Goal: Task Accomplishment & Management: Complete application form

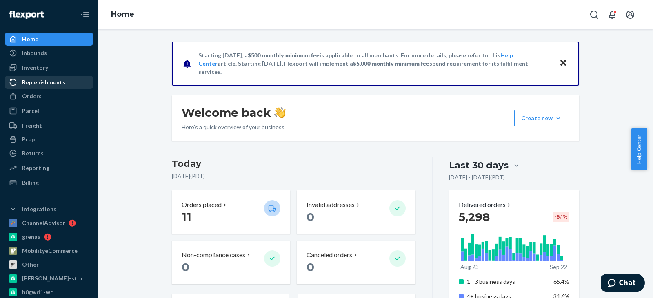
click at [41, 83] on div "Replenishments" at bounding box center [43, 82] width 43 height 8
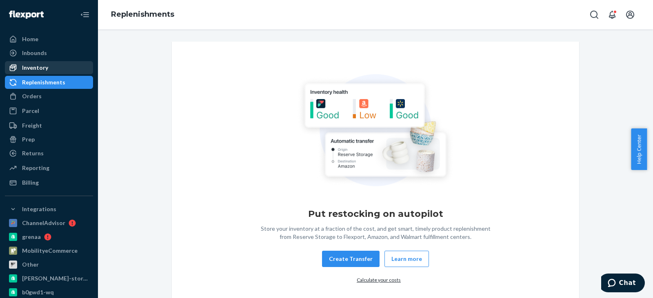
click at [38, 68] on div "Inventory" at bounding box center [35, 68] width 26 height 8
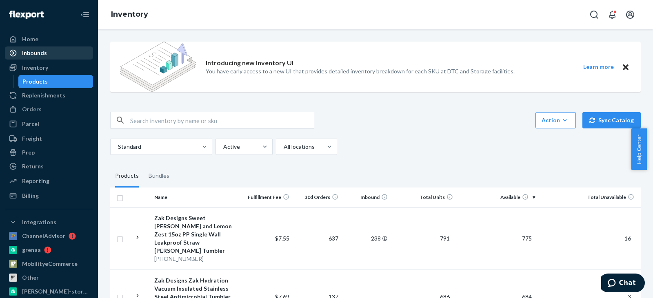
click at [41, 55] on div "Inbounds" at bounding box center [34, 53] width 25 height 8
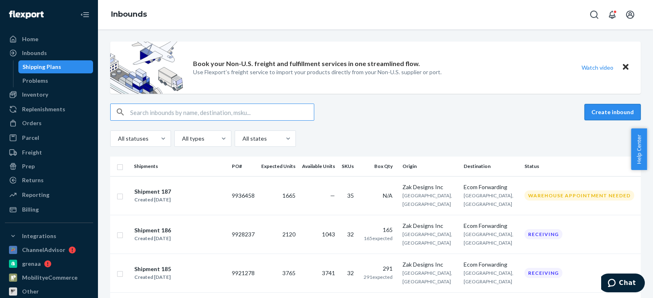
click at [597, 115] on button "Create inbound" at bounding box center [612, 112] width 56 height 16
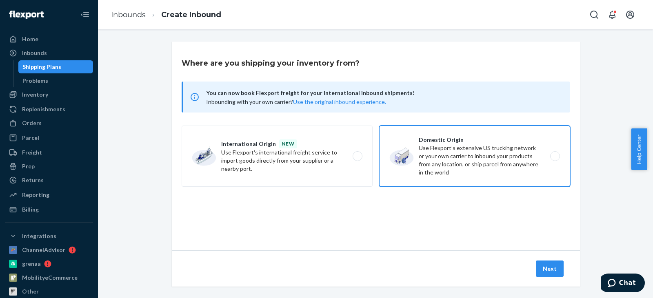
click at [553, 156] on label "Domestic Origin Use Flexport’s extensive US trucking network or your own carrie…" at bounding box center [474, 156] width 191 height 61
click at [555, 156] on input "Domestic Origin Use Flexport’s extensive US trucking network or your own carrie…" at bounding box center [557, 156] width 5 height 5
radio input "true"
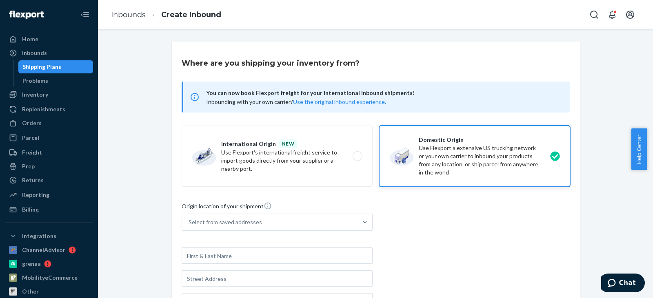
scroll to position [82, 0]
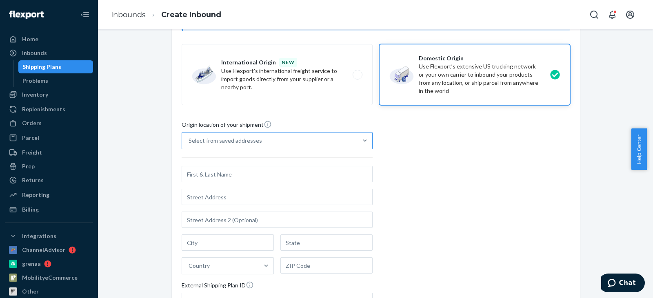
click at [328, 139] on div "Select from saved addresses" at bounding box center [269, 141] width 175 height 16
click at [189, 139] on input "Select from saved addresses" at bounding box center [189, 141] width 1 height 8
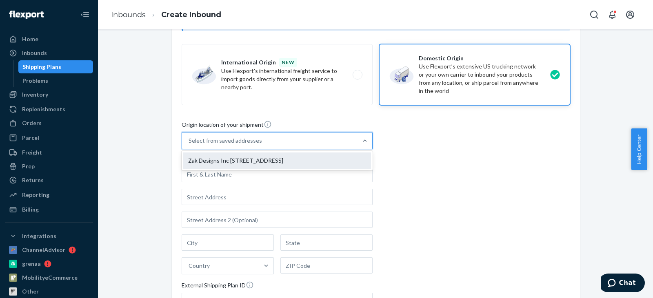
click at [321, 156] on div "Zak Designs Inc [STREET_ADDRESS]" at bounding box center [277, 161] width 188 height 16
click at [189, 145] on input "option Zak Designs Inc [STREET_ADDRESS] focused, 1 of 1. 1 result available. Us…" at bounding box center [189, 141] width 1 height 8
type input "Zak Designs Inc"
type input "[GEOGRAPHIC_DATA]"
type input "WA"
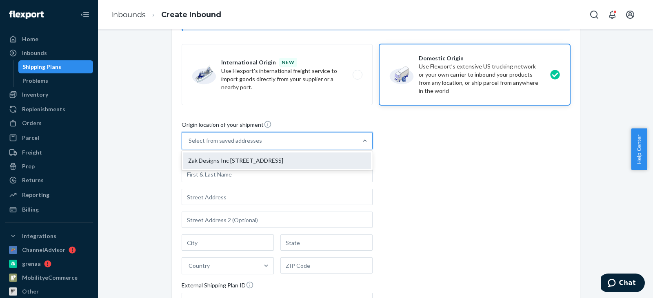
type input "99001"
type input "[STREET_ADDRESS]"
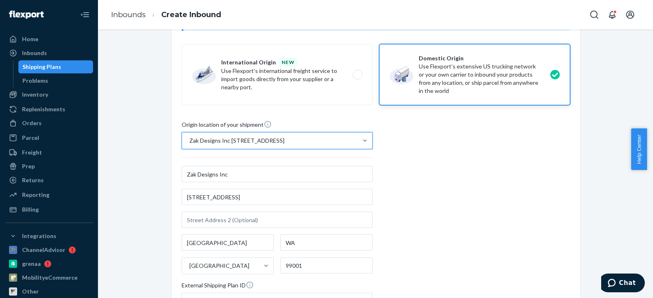
scroll to position [198, 0]
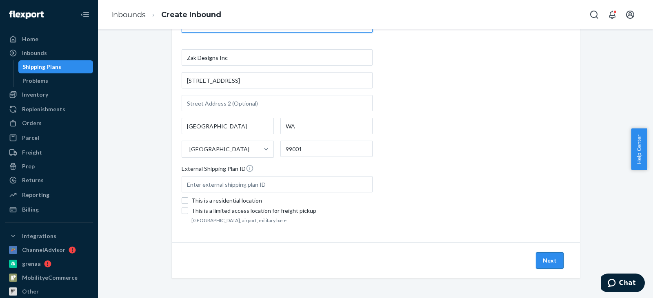
click at [547, 261] on button "Next" at bounding box center [550, 261] width 28 height 16
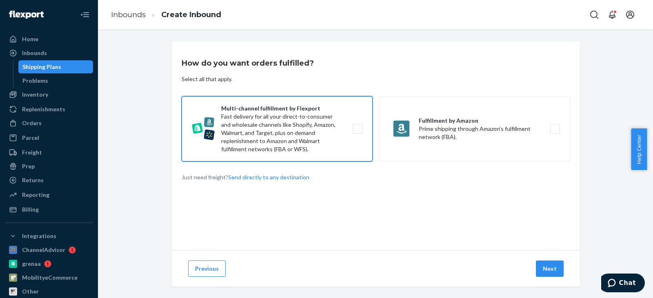
click at [310, 135] on label "Multi-channel fulfillment by Flexport Fast delivery for all your direct-to-cons…" at bounding box center [277, 128] width 191 height 65
click at [357, 132] on input "Multi-channel fulfillment by Flexport Fast delivery for all your direct-to-cons…" at bounding box center [359, 129] width 5 height 5
checkbox input "true"
click at [544, 269] on button "Next" at bounding box center [550, 269] width 28 height 16
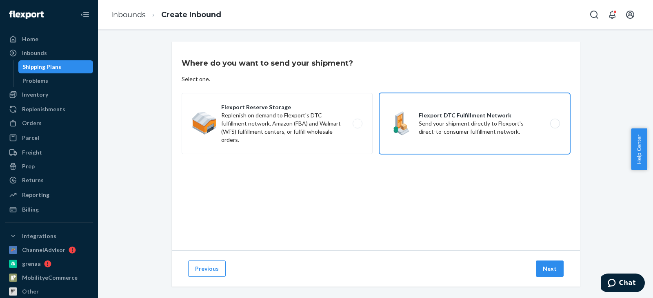
click at [456, 128] on label "Flexport DTC Fulfillment Network Send your shipment directly to Flexport's dire…" at bounding box center [474, 123] width 191 height 61
click at [555, 127] on input "Flexport DTC Fulfillment Network Send your shipment directly to Flexport's dire…" at bounding box center [557, 123] width 5 height 5
radio input "true"
click at [542, 269] on button "Next" at bounding box center [550, 269] width 28 height 16
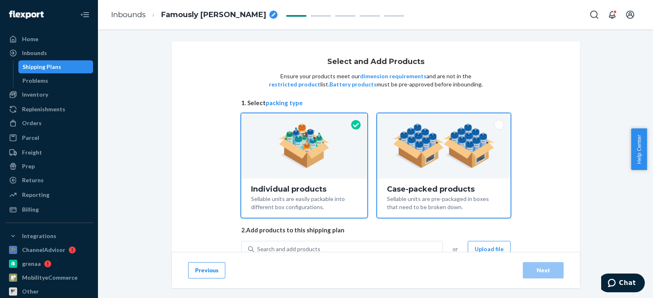
click at [459, 177] on div at bounding box center [443, 145] width 133 height 65
click at [446, 119] on input "Case-packed products Sellable units are pre-packaged in boxes that need to be b…" at bounding box center [443, 115] width 5 height 5
radio input "true"
radio input "false"
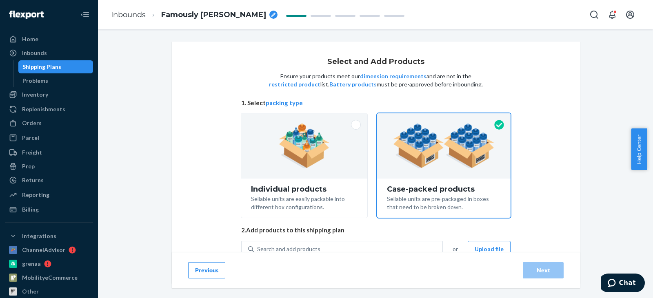
click at [269, 17] on div "breadcrumbs" at bounding box center [273, 15] width 8 height 8
click at [211, 13] on input "Famously [PERSON_NAME]" at bounding box center [202, 14] width 82 height 13
type input "Shipment 188"
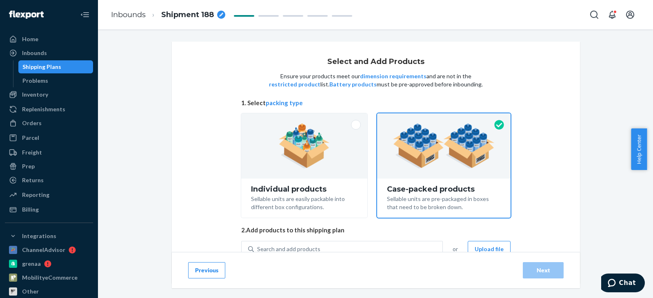
scroll to position [31, 0]
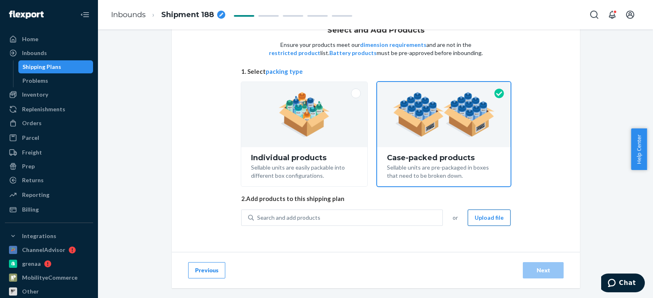
click at [486, 217] on button "Upload file" at bounding box center [489, 218] width 43 height 16
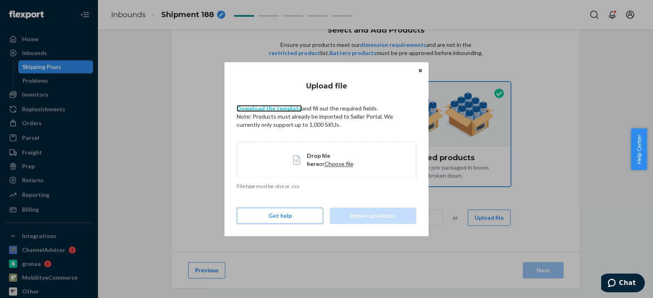
click at [282, 110] on link "Download the template" at bounding box center [269, 108] width 65 height 7
click at [324, 165] on span "Choose file" at bounding box center [338, 163] width 29 height 7
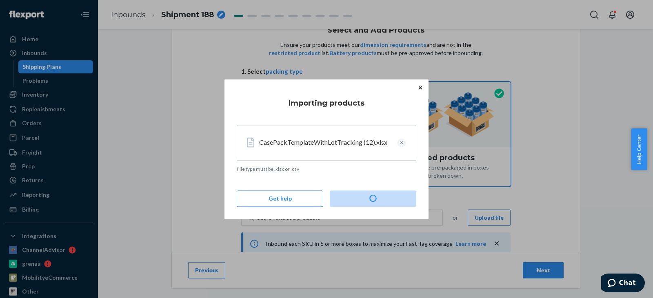
type input "11"
type input "7"
type input "3"
type input "9"
type input "6"
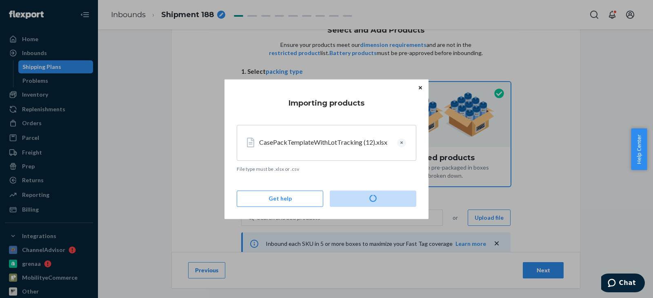
type input "6"
type input "3"
type input "2"
type input "17"
type input "8"
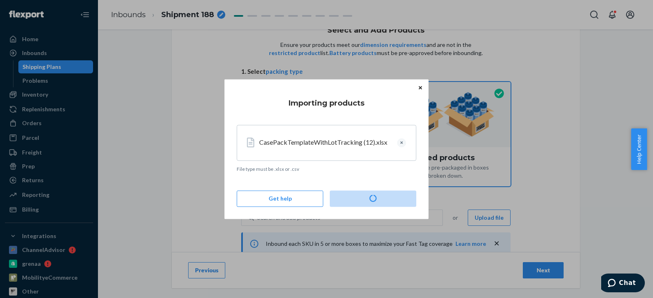
type input "7"
type input "3"
type input "5"
type input "3"
type input "2"
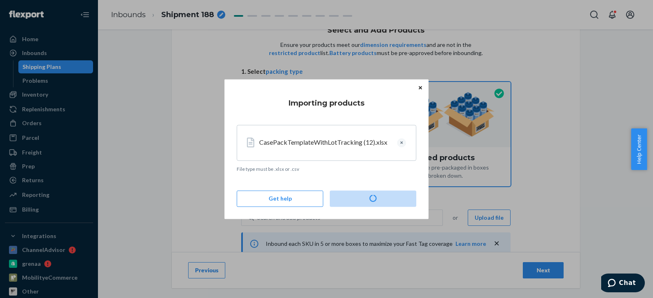
type input "4"
type input "5"
type input "2"
type input "3"
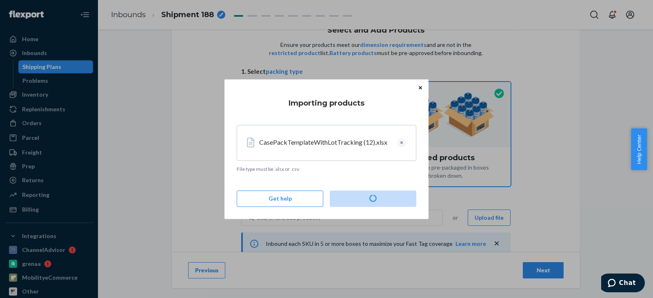
type input "3"
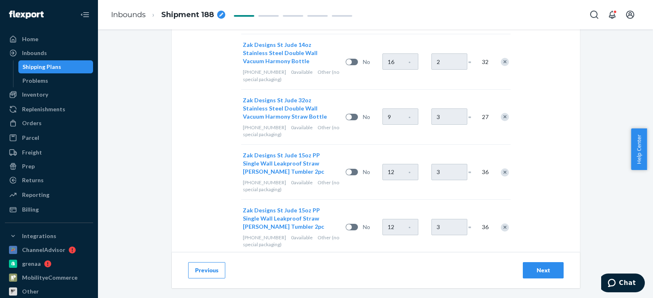
scroll to position [2101, 0]
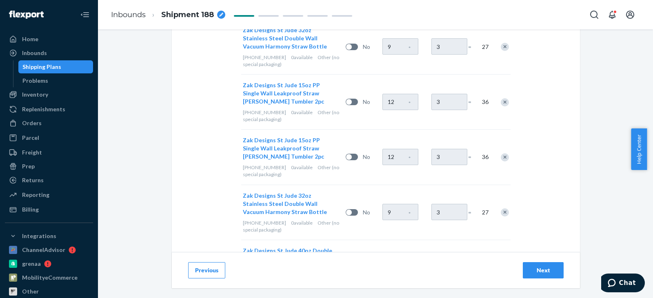
click at [535, 271] on div "Next" at bounding box center [543, 270] width 27 height 8
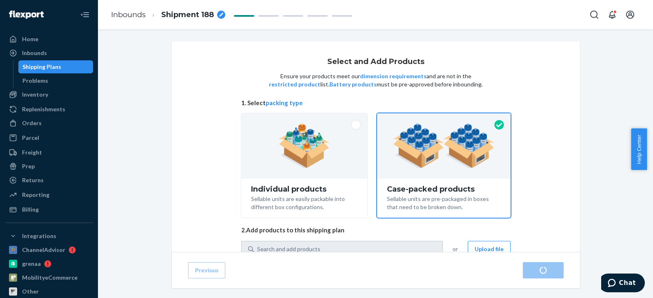
radio input "true"
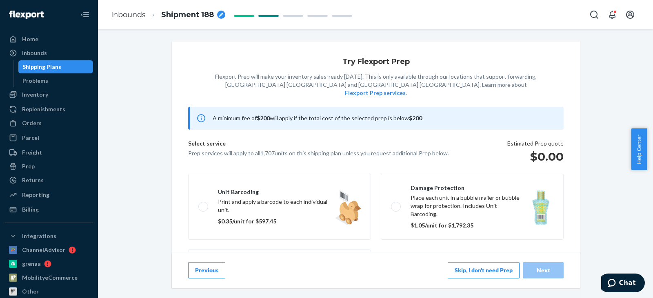
click at [471, 270] on button "Skip, I don't need Prep" at bounding box center [484, 270] width 72 height 16
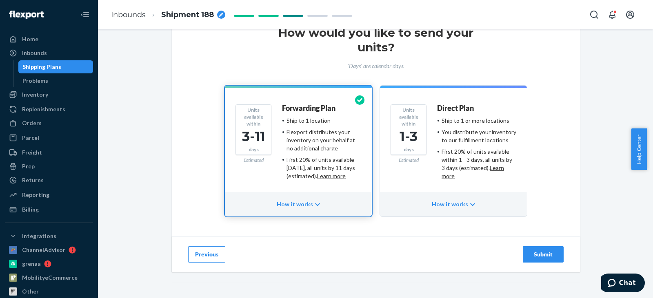
scroll to position [50, 0]
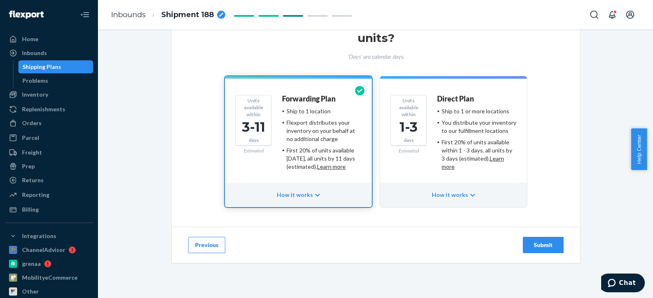
click at [530, 244] on div "Submit" at bounding box center [543, 245] width 27 height 8
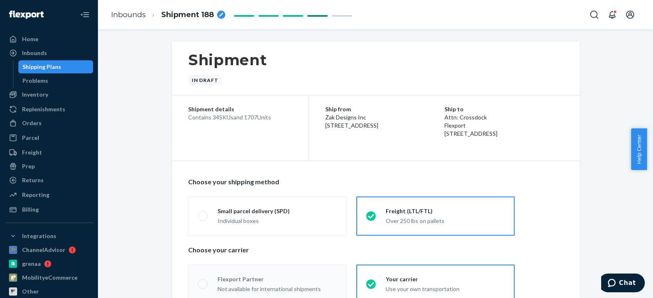
radio input "true"
radio input "false"
radio input "true"
radio input "false"
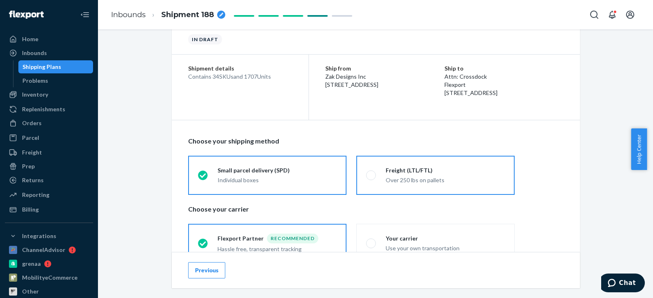
scroll to position [122, 0]
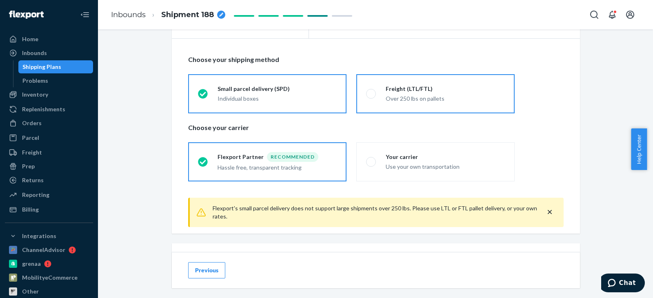
click at [366, 98] on span at bounding box center [371, 94] width 10 height 10
click at [366, 96] on input "Freight (LTL/FTL) Over 250 lbs on pallets" at bounding box center [368, 93] width 5 height 5
radio input "true"
radio input "false"
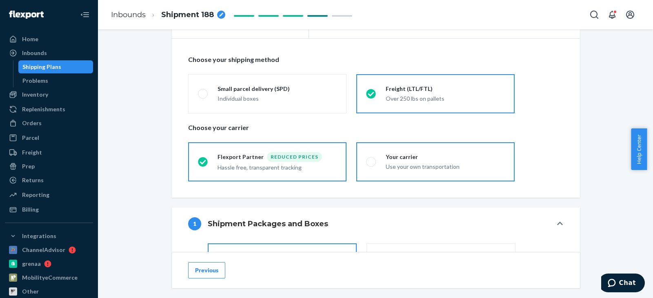
click at [368, 164] on span at bounding box center [371, 162] width 10 height 10
click at [368, 164] on input "Your carrier Use your own transportation" at bounding box center [368, 161] width 5 height 5
radio input "true"
radio input "false"
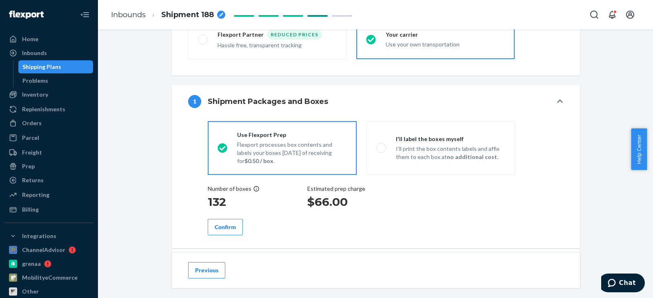
scroll to position [286, 0]
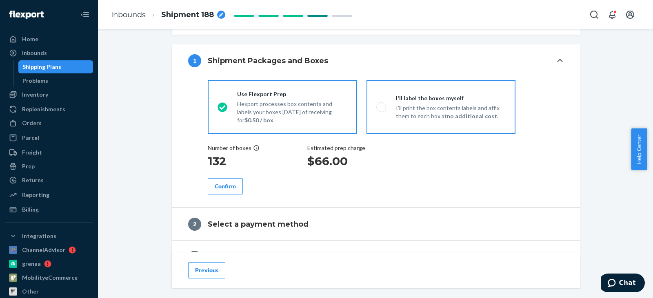
click at [379, 109] on span at bounding box center [381, 107] width 10 height 10
click at [379, 109] on input "I'll label the boxes myself I’ll print the box contents labels and affix them t…" at bounding box center [378, 106] width 5 height 5
radio input "true"
radio input "false"
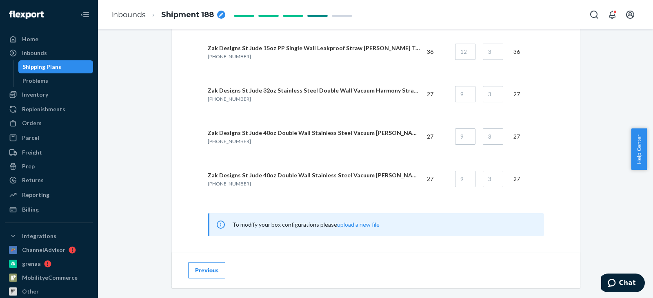
scroll to position [1918, 0]
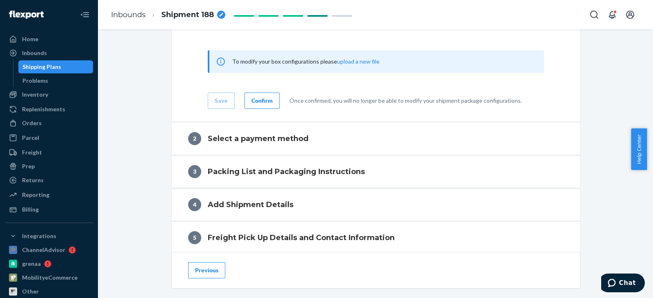
click at [262, 101] on div "Confirm" at bounding box center [261, 101] width 21 height 8
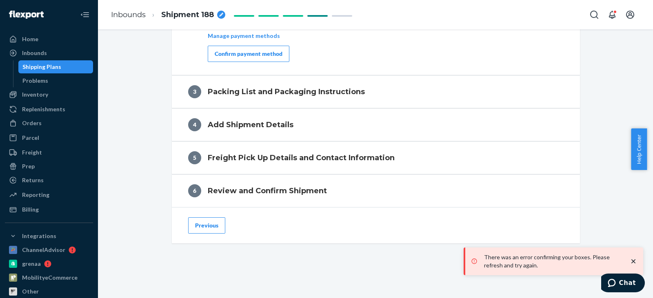
click at [242, 55] on div "Confirm payment method" at bounding box center [249, 54] width 68 height 8
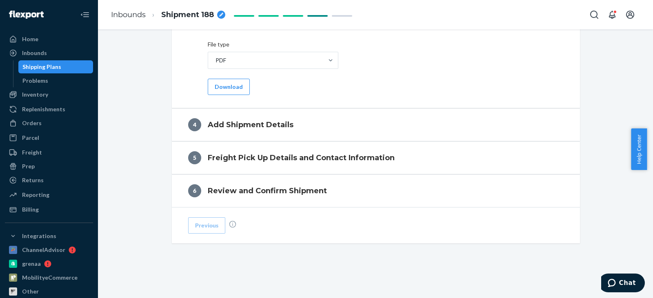
scroll to position [410, 0]
click at [233, 91] on button "Download" at bounding box center [229, 87] width 42 height 16
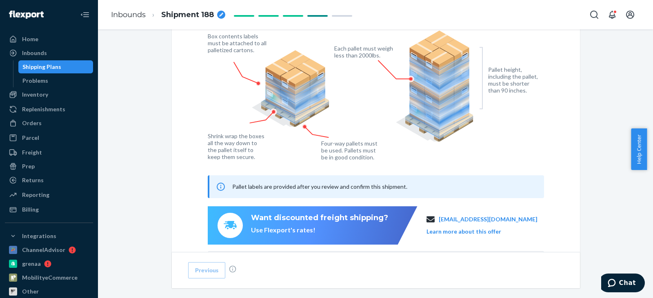
scroll to position [686, 0]
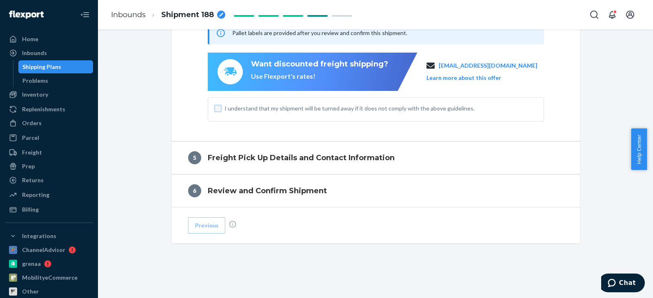
click at [215, 111] on input "I understand that my shipment will be turned away if it does not comply with th…" at bounding box center [218, 108] width 7 height 7
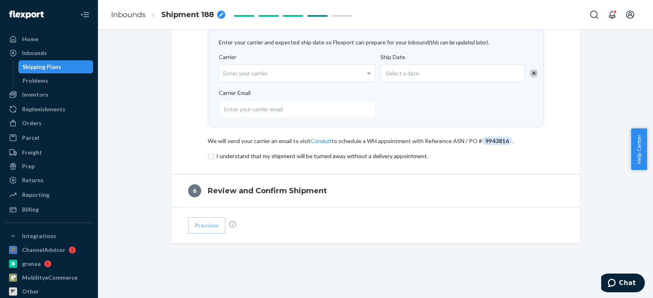
scroll to position [469, 0]
click at [209, 158] on input "checkbox" at bounding box center [376, 156] width 336 height 10
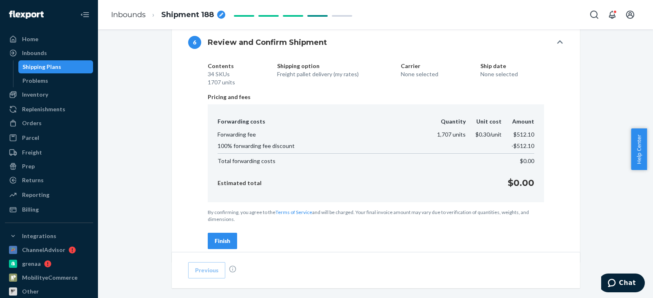
click at [224, 239] on div "Finish" at bounding box center [223, 241] width 16 height 8
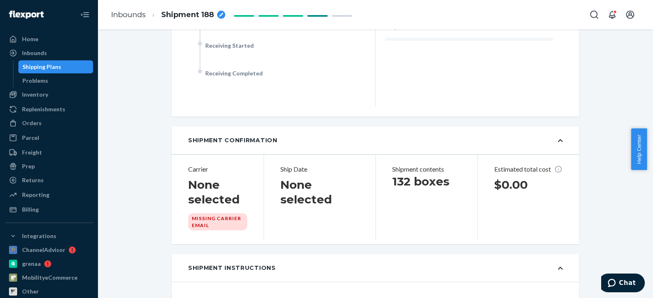
scroll to position [449, 0]
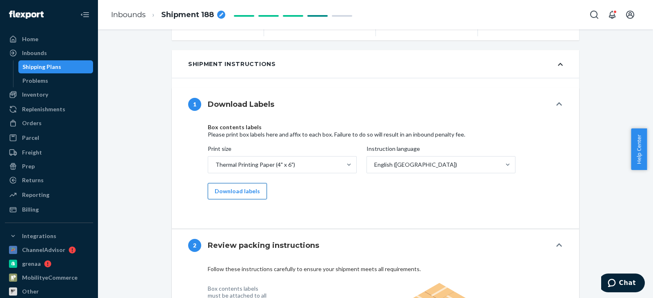
click at [237, 193] on button "Download labels" at bounding box center [237, 191] width 59 height 16
